Goal: Information Seeking & Learning: Find contact information

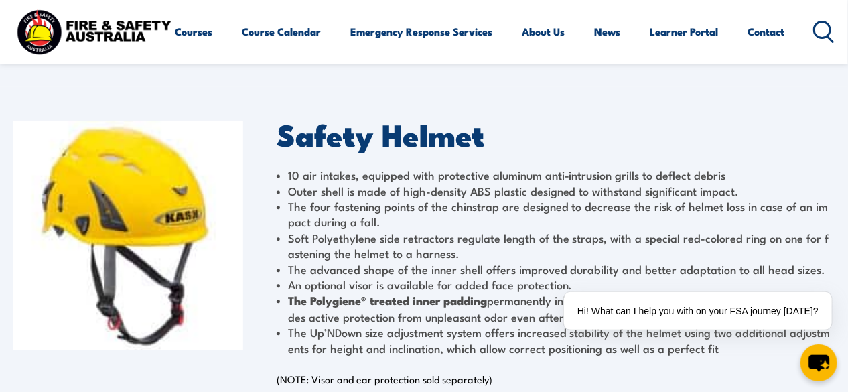
scroll to position [67, 0]
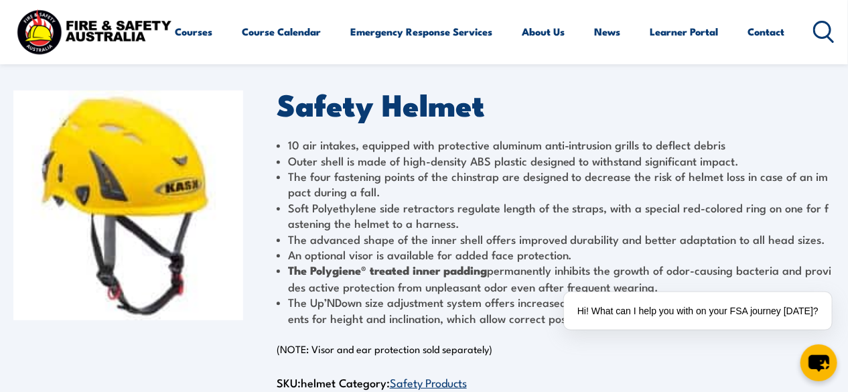
click at [161, 203] on img at bounding box center [128, 205] width 230 height 230
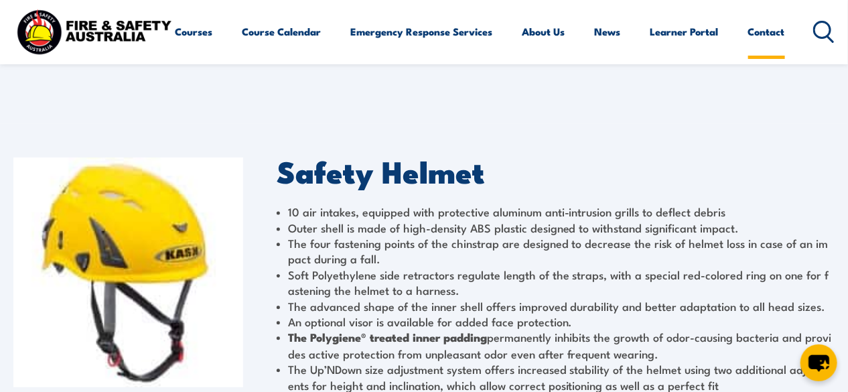
click at [748, 48] on link "Contact" at bounding box center [766, 31] width 37 height 32
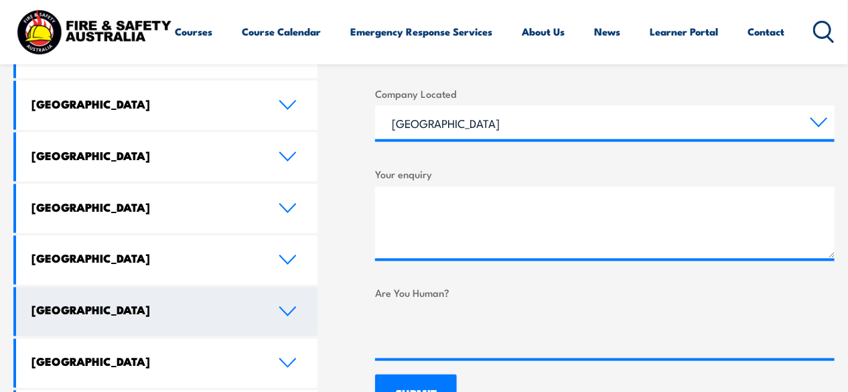
scroll to position [737, 0]
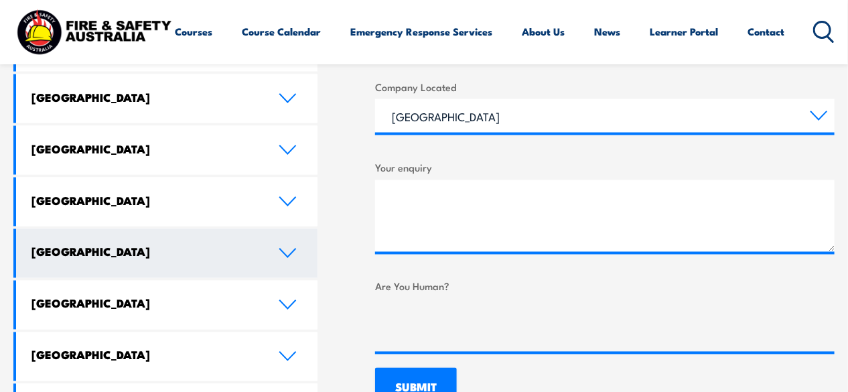
click at [147, 232] on link "[GEOGRAPHIC_DATA]" at bounding box center [166, 253] width 301 height 49
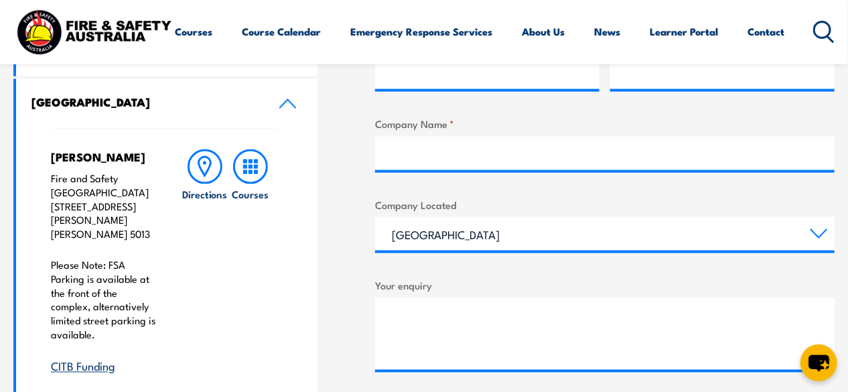
scroll to position [603, 0]
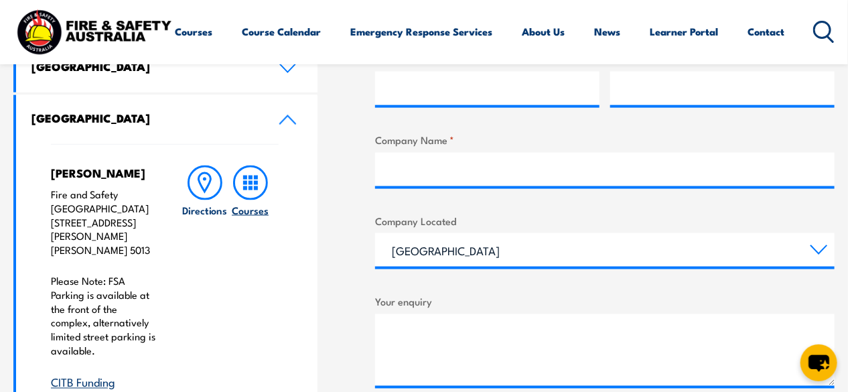
click at [253, 184] on icon at bounding box center [250, 182] width 35 height 35
